Goal: Task Accomplishment & Management: Manage account settings

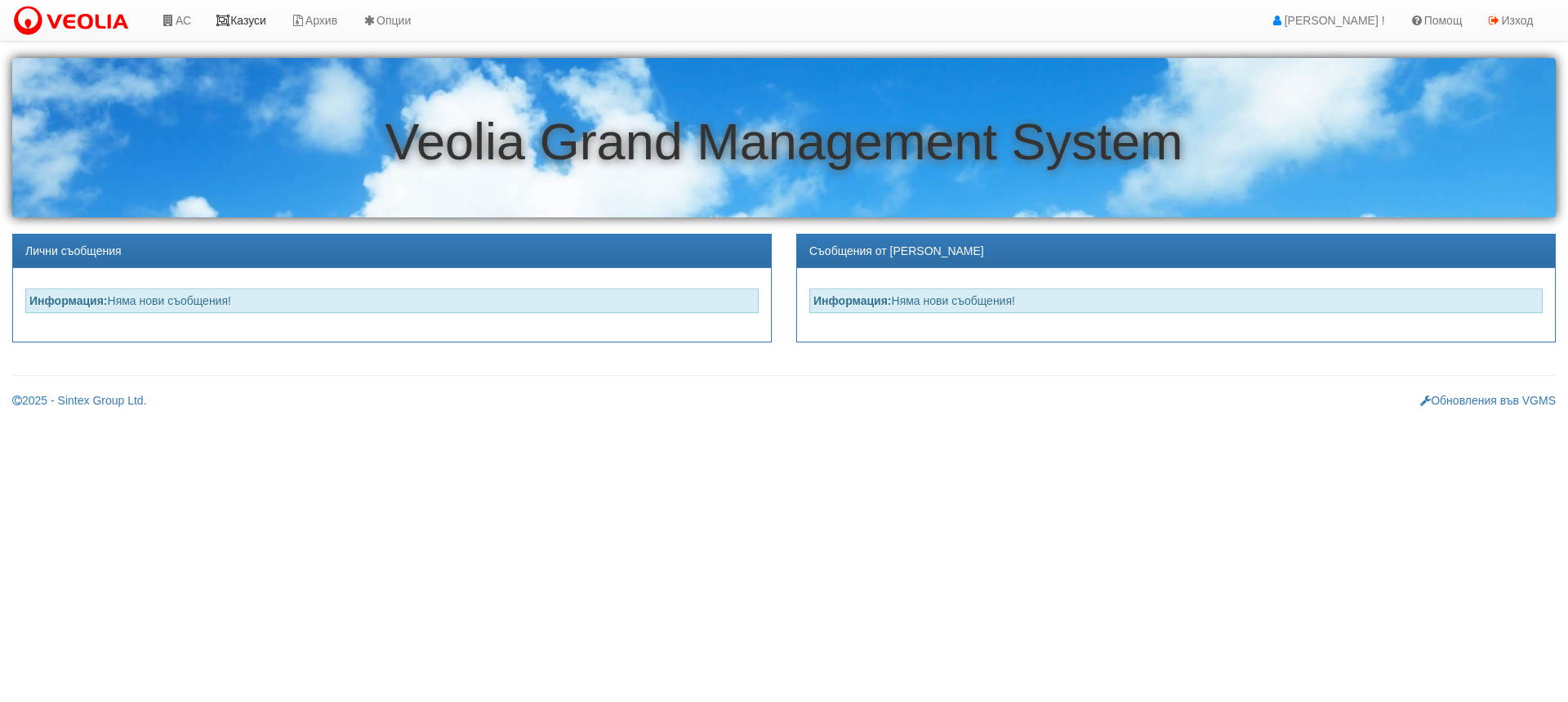
click at [266, 14] on link "Казуси" at bounding box center [240, 20] width 75 height 41
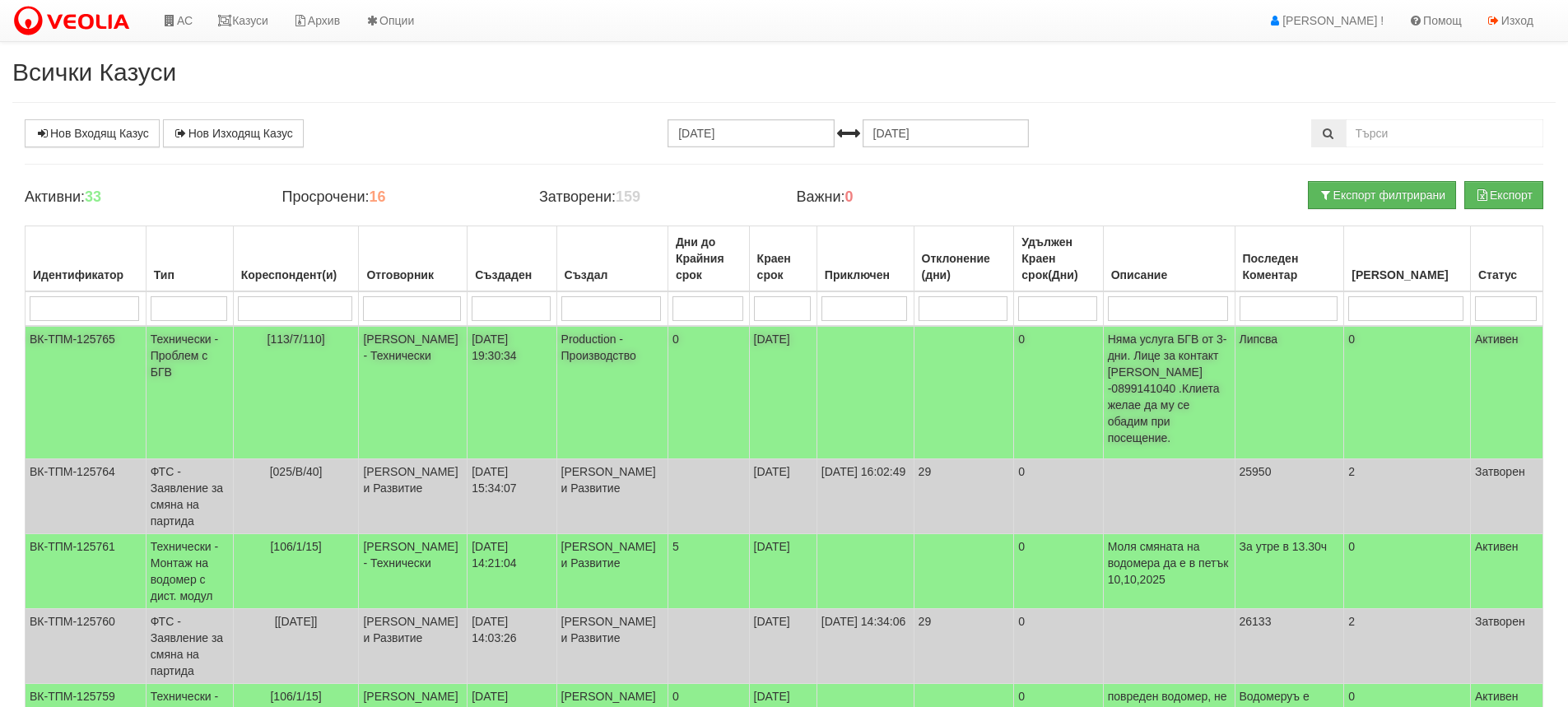
click at [307, 371] on td "[113/7/110]" at bounding box center [295, 392] width 126 height 133
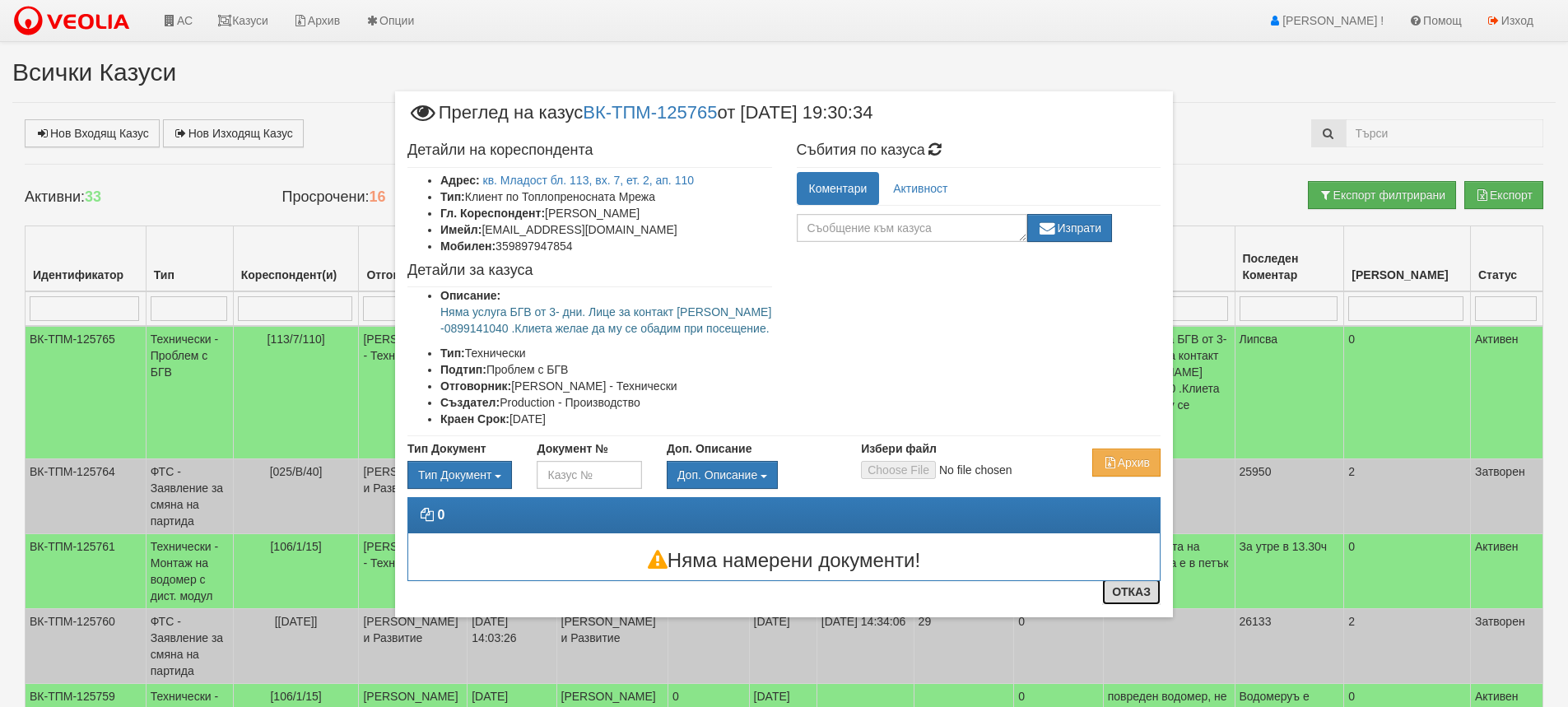
click at [1140, 594] on button "Отказ" at bounding box center [1131, 591] width 58 height 26
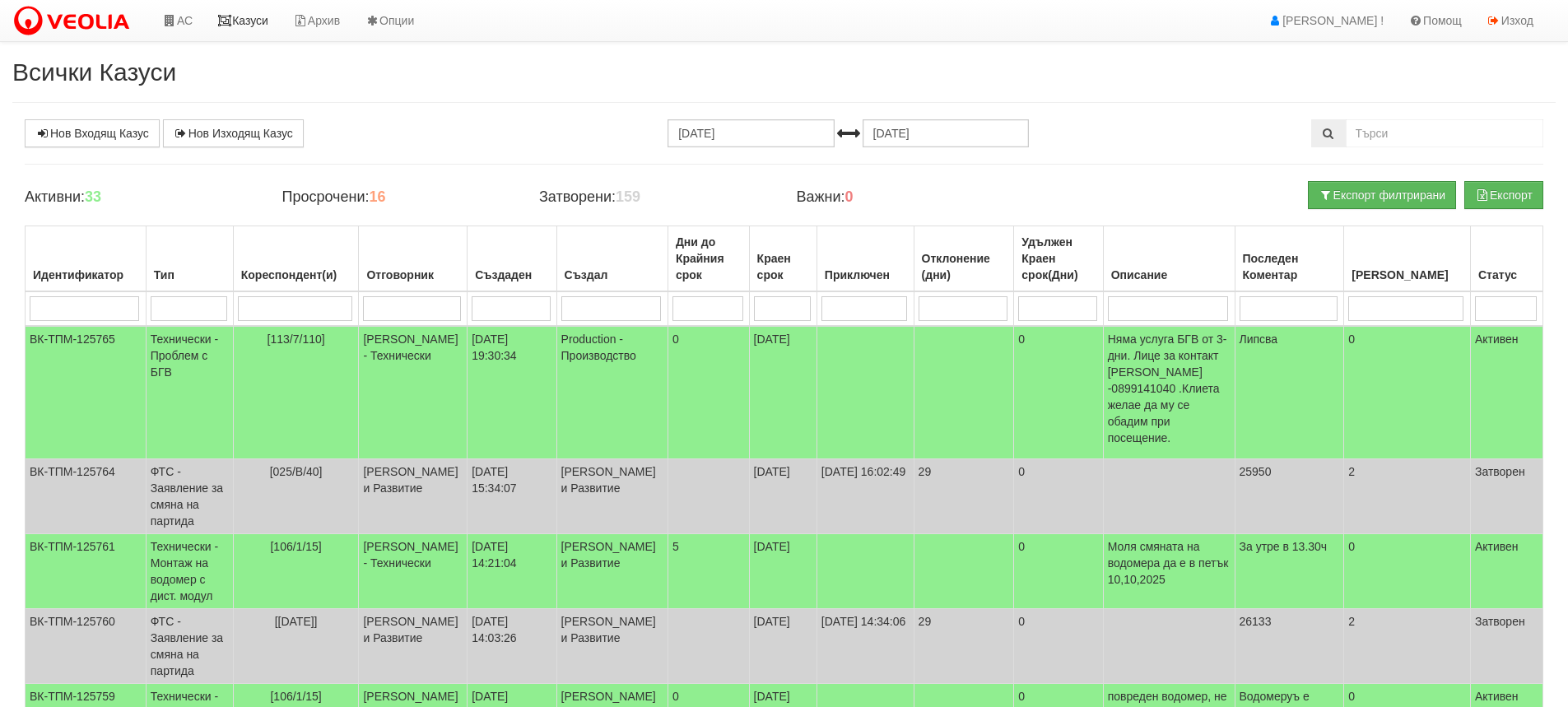
click at [229, 20] on icon at bounding box center [224, 20] width 14 height 12
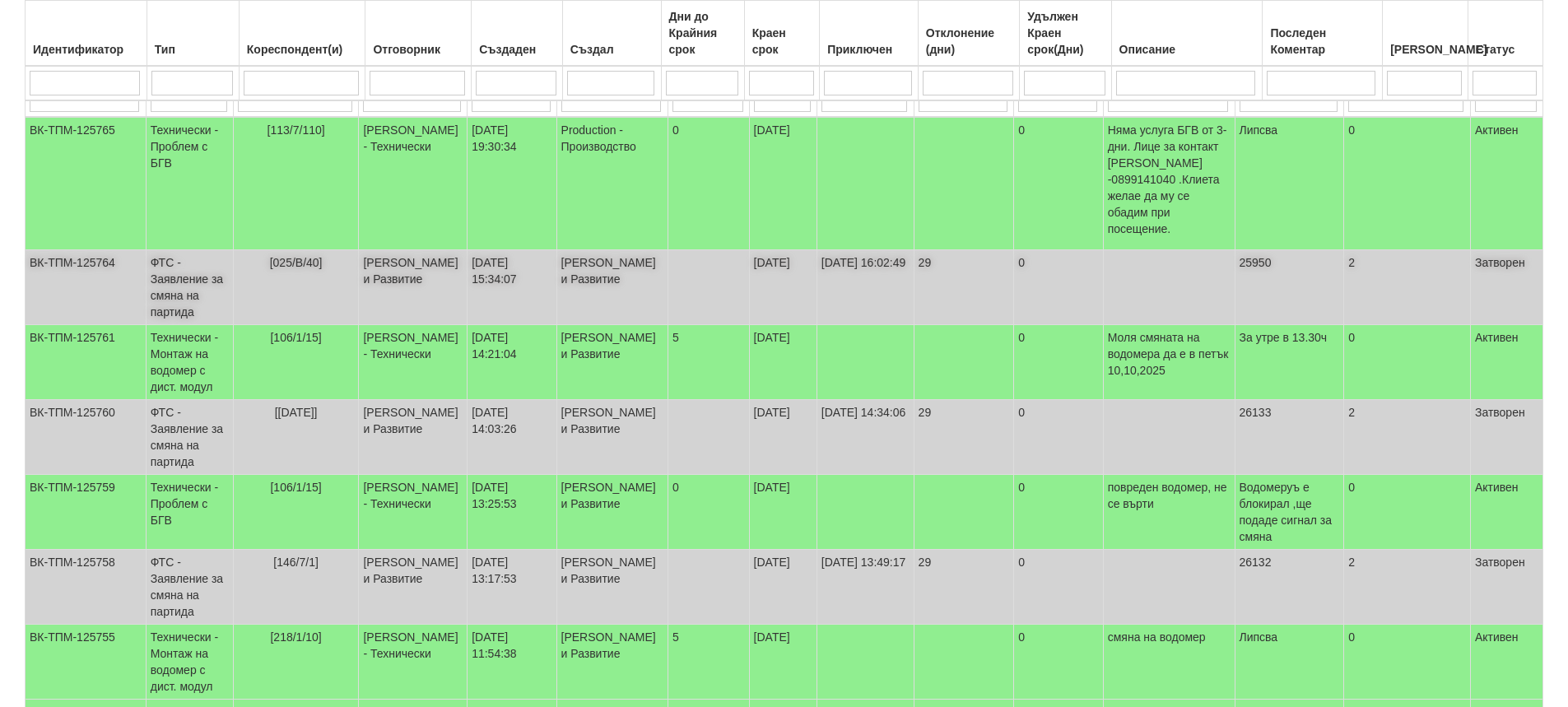
scroll to position [247, 0]
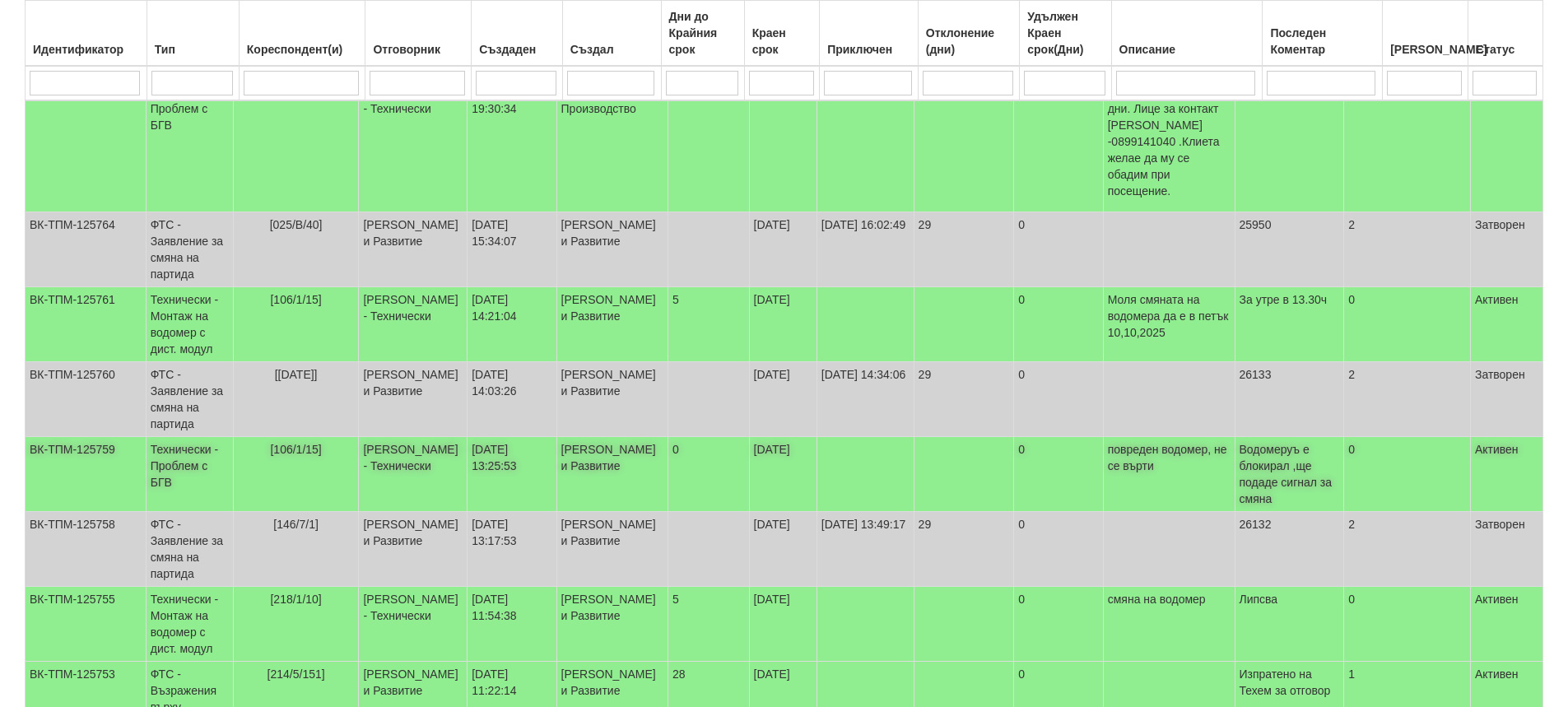
click at [339, 449] on td "[106/1/15]" at bounding box center [295, 474] width 126 height 75
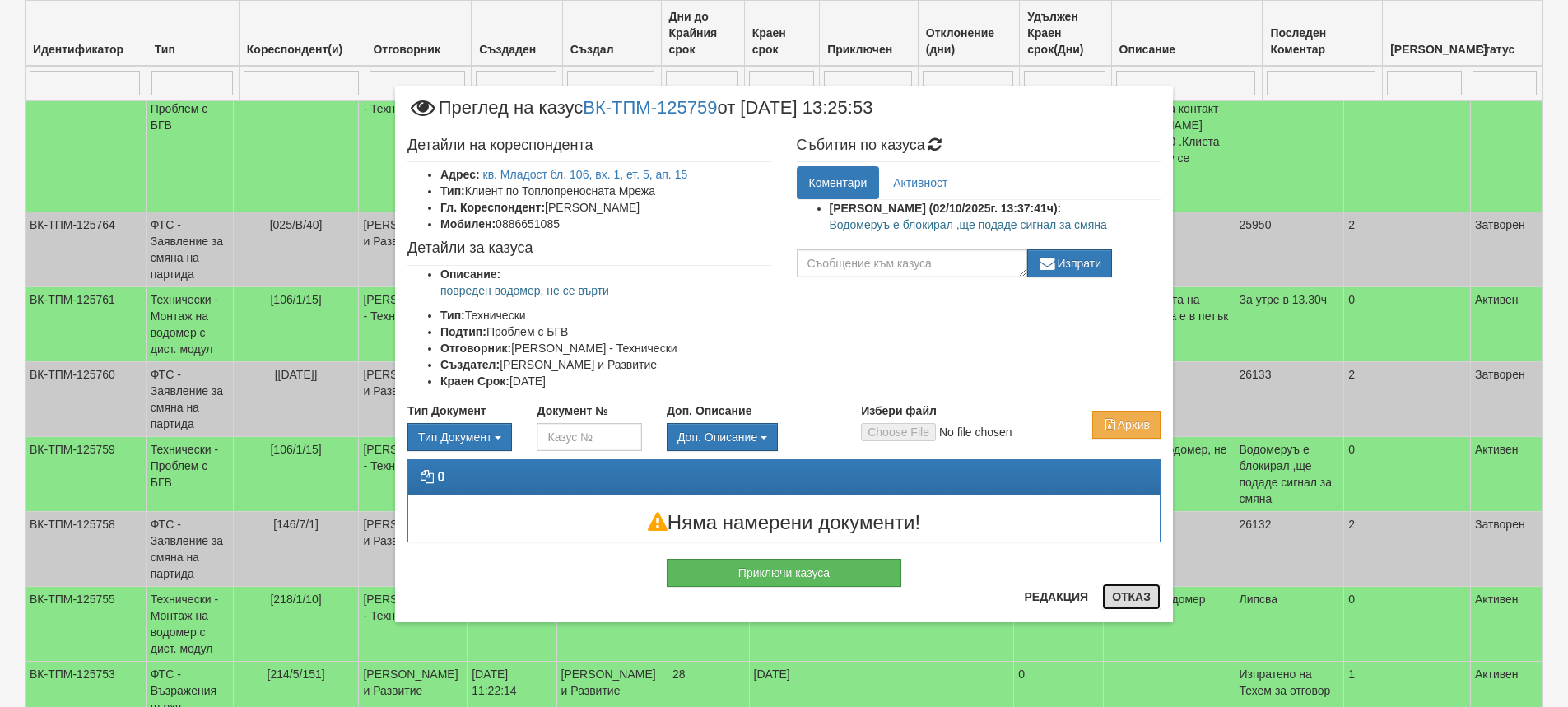
click at [1148, 599] on button "Отказ" at bounding box center [1131, 596] width 58 height 26
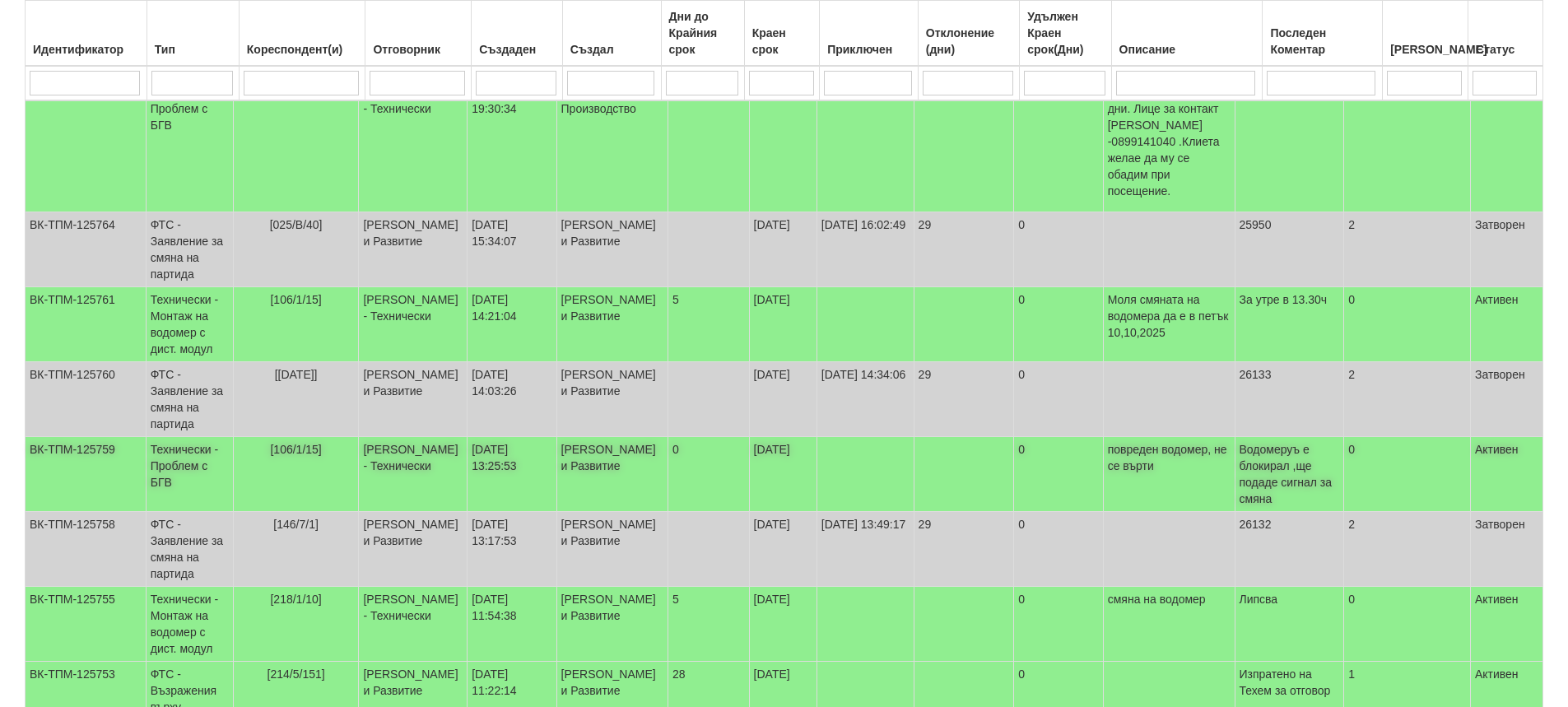
click at [317, 448] on td "[106/1/15]" at bounding box center [295, 474] width 126 height 75
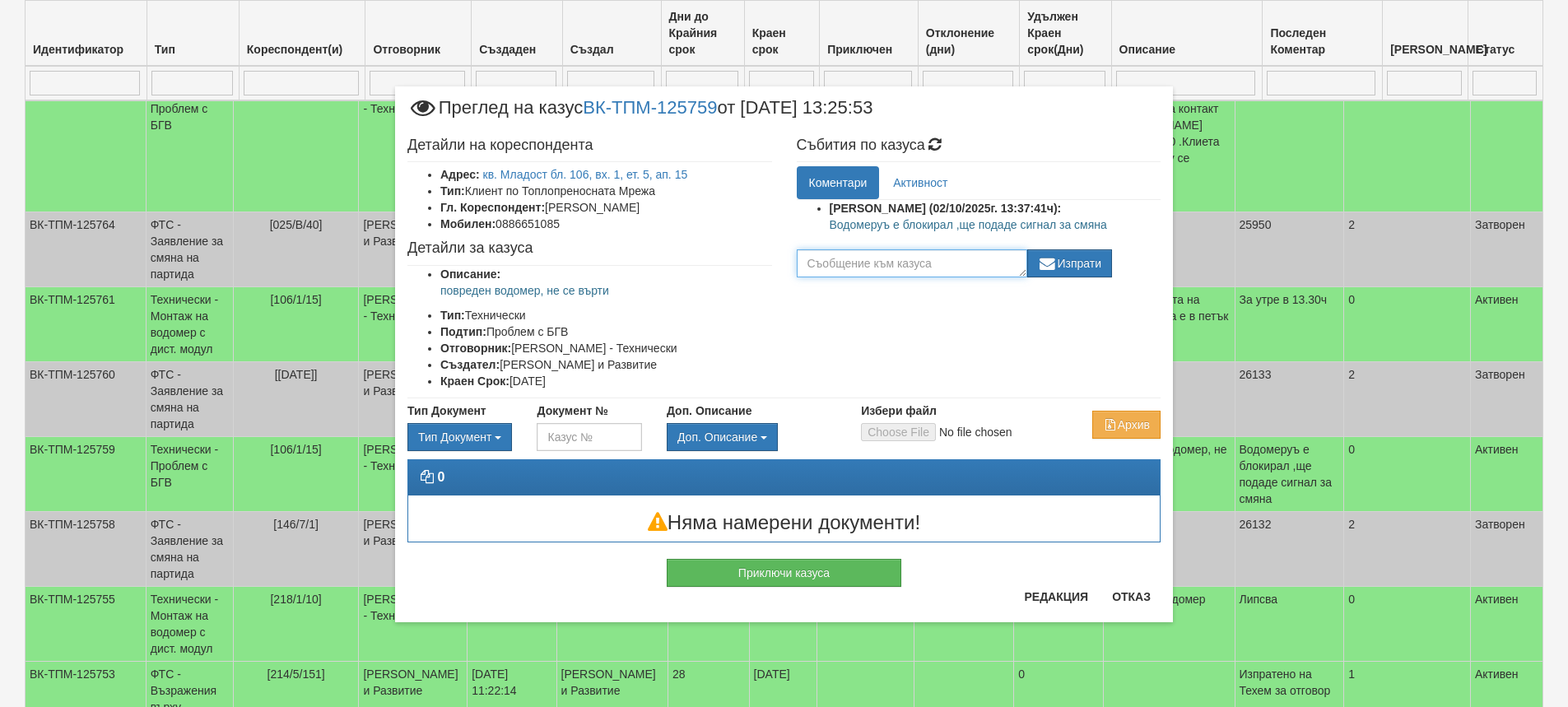
click at [909, 263] on textarea at bounding box center [912, 263] width 230 height 28
type textarea "W"
click at [925, 263] on textarea at bounding box center [912, 263] width 230 height 28
type textarea "Водомерът е за смяна"
click at [1089, 268] on button "Изпрати" at bounding box center [1069, 263] width 86 height 28
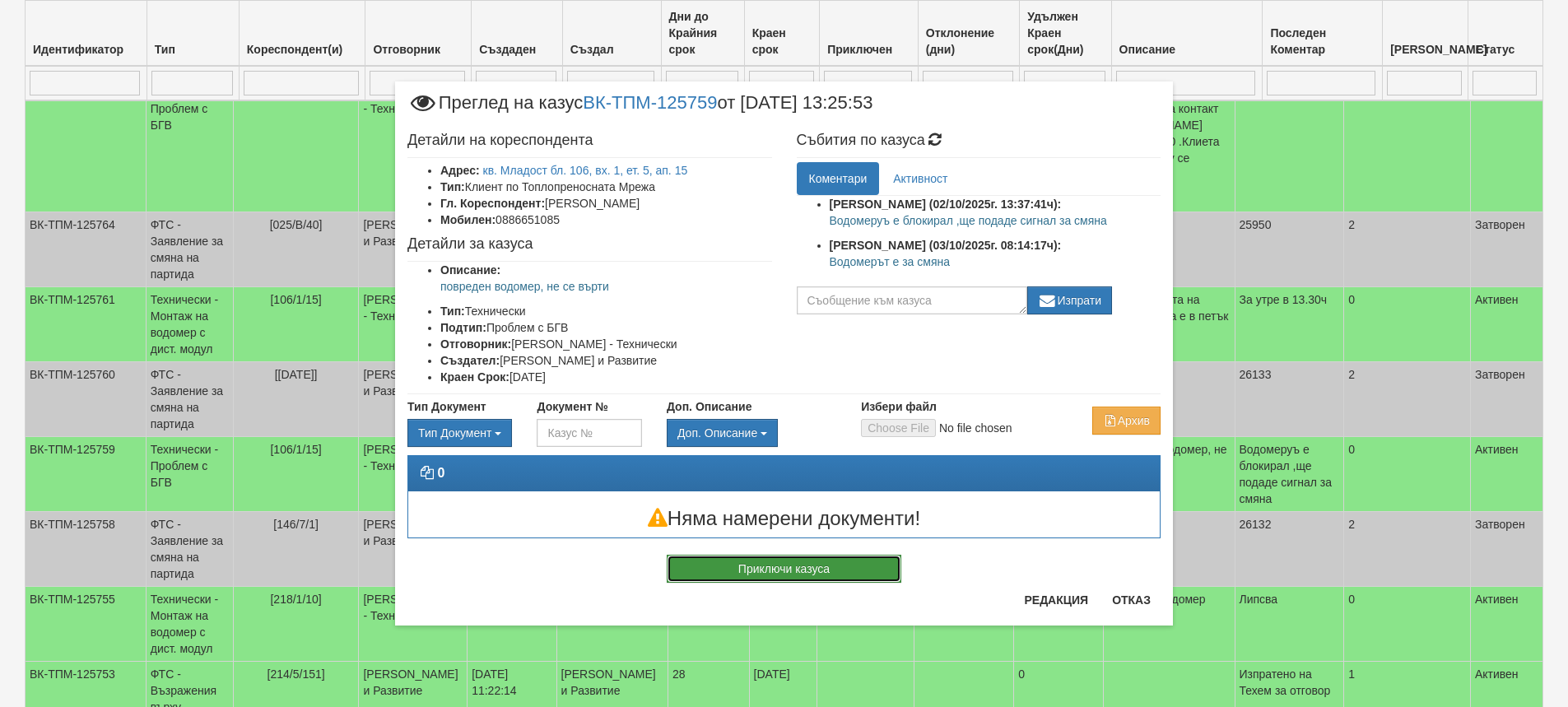
click at [811, 564] on button "Приключи казуса" at bounding box center [783, 568] width 235 height 28
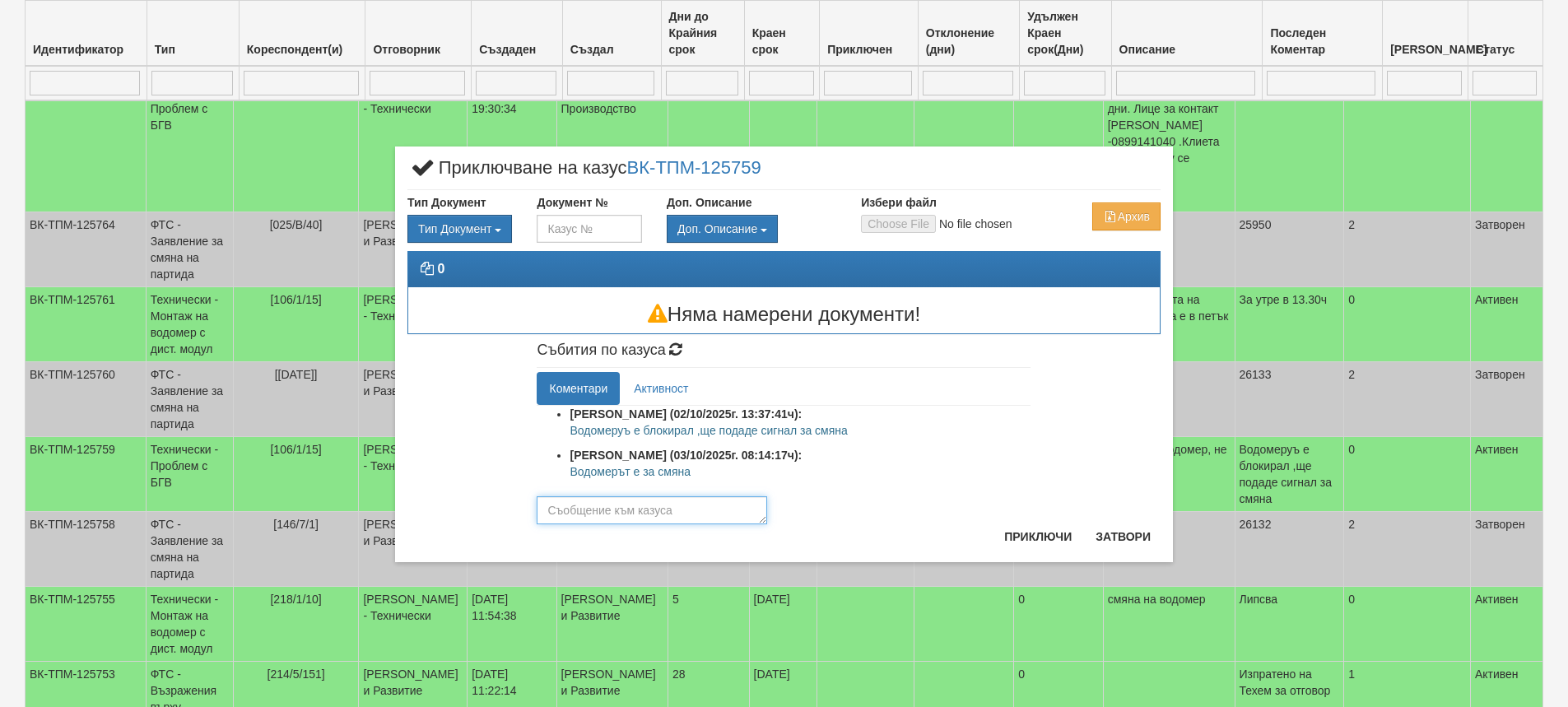
click at [719, 513] on textarea at bounding box center [652, 510] width 230 height 28
type textarea "Отработен"
click at [1057, 542] on button "Приключи" at bounding box center [1037, 536] width 87 height 26
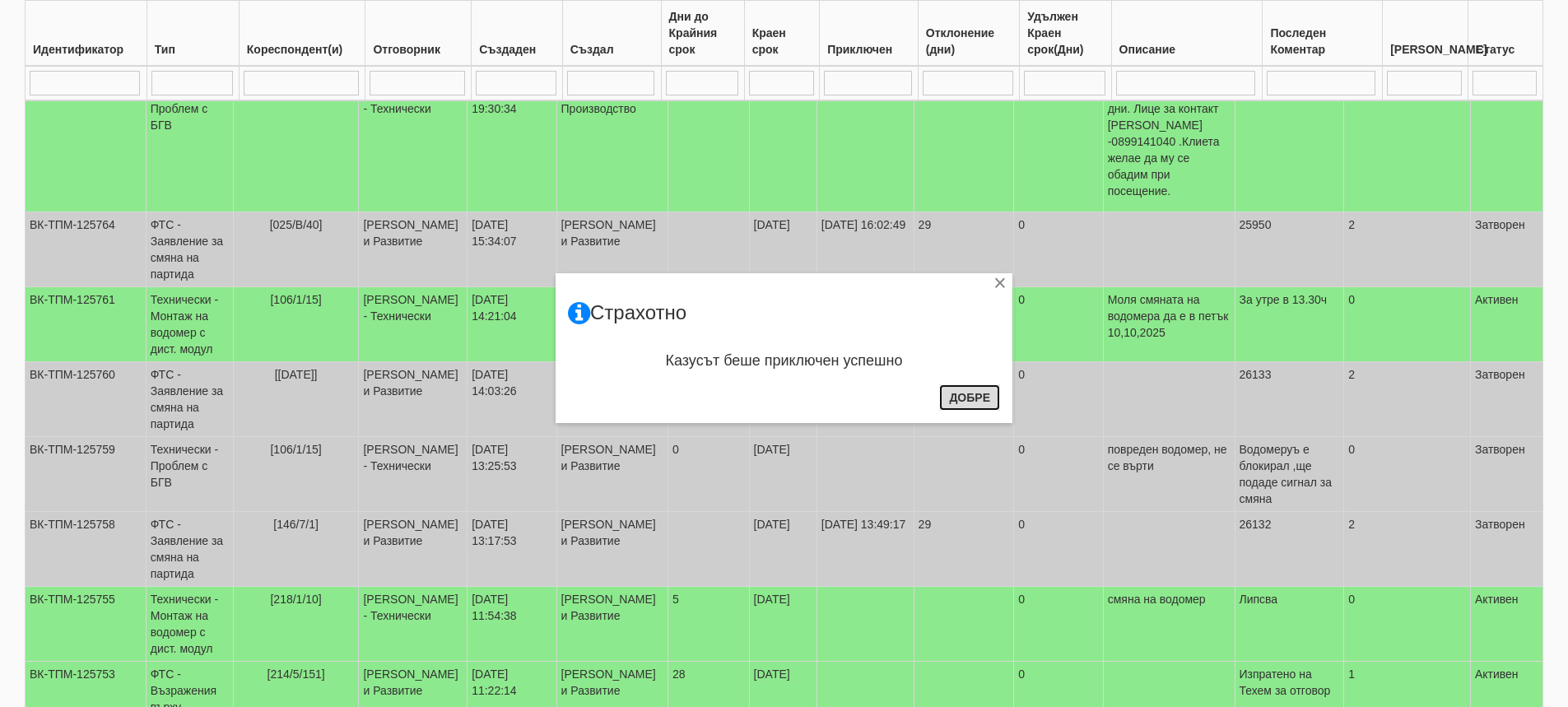
click at [986, 390] on button "Добре" at bounding box center [969, 397] width 61 height 26
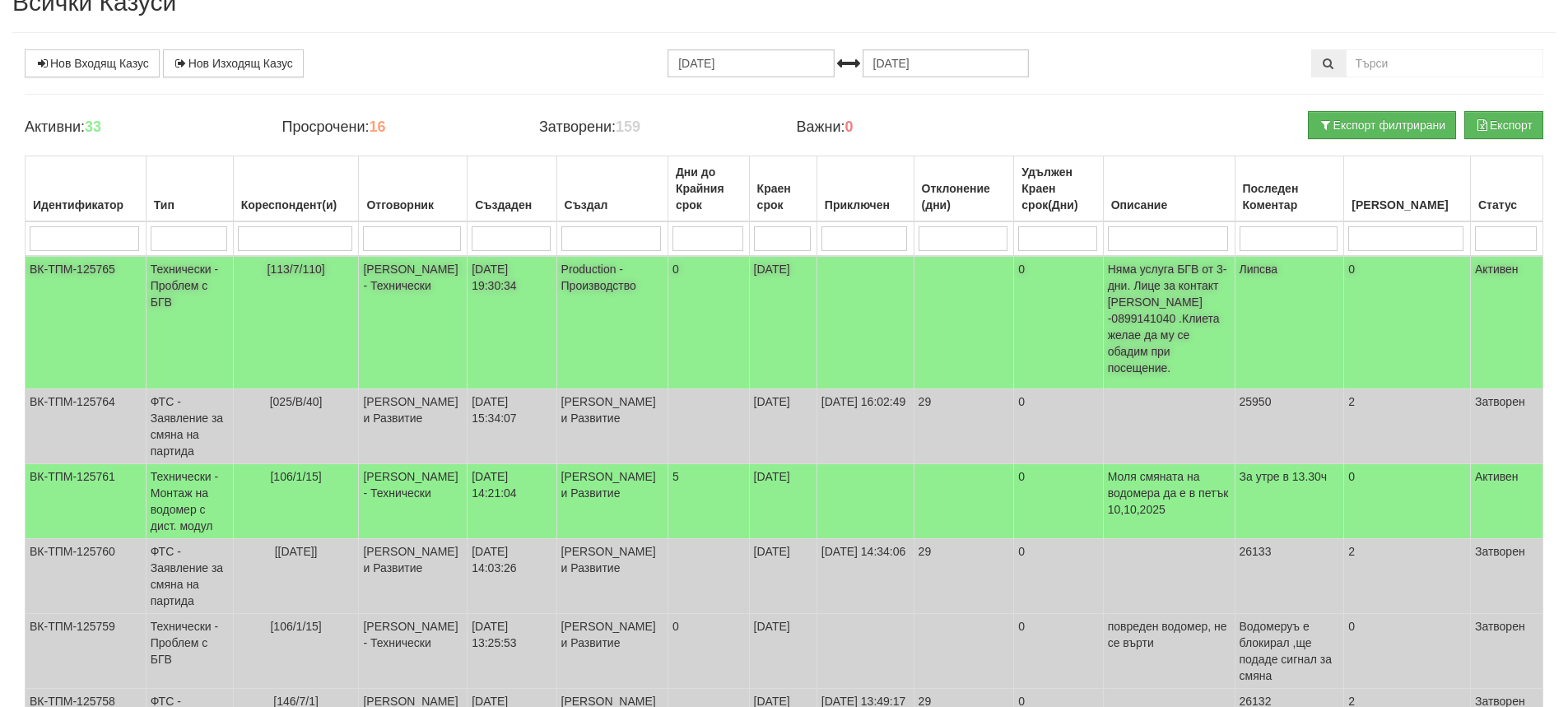
scroll to position [0, 0]
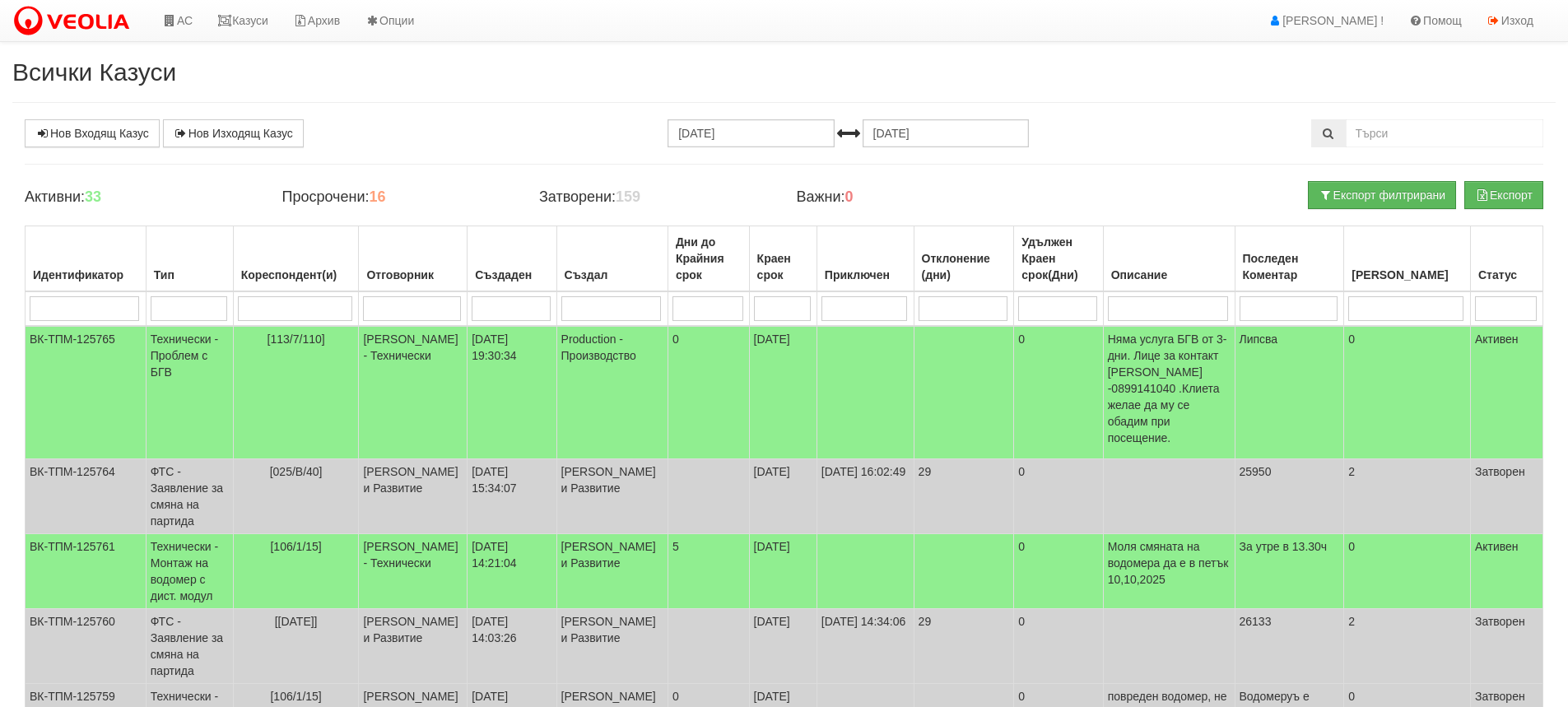
click at [456, 307] on input "search" at bounding box center [411, 308] width 97 height 25
type input "сла"
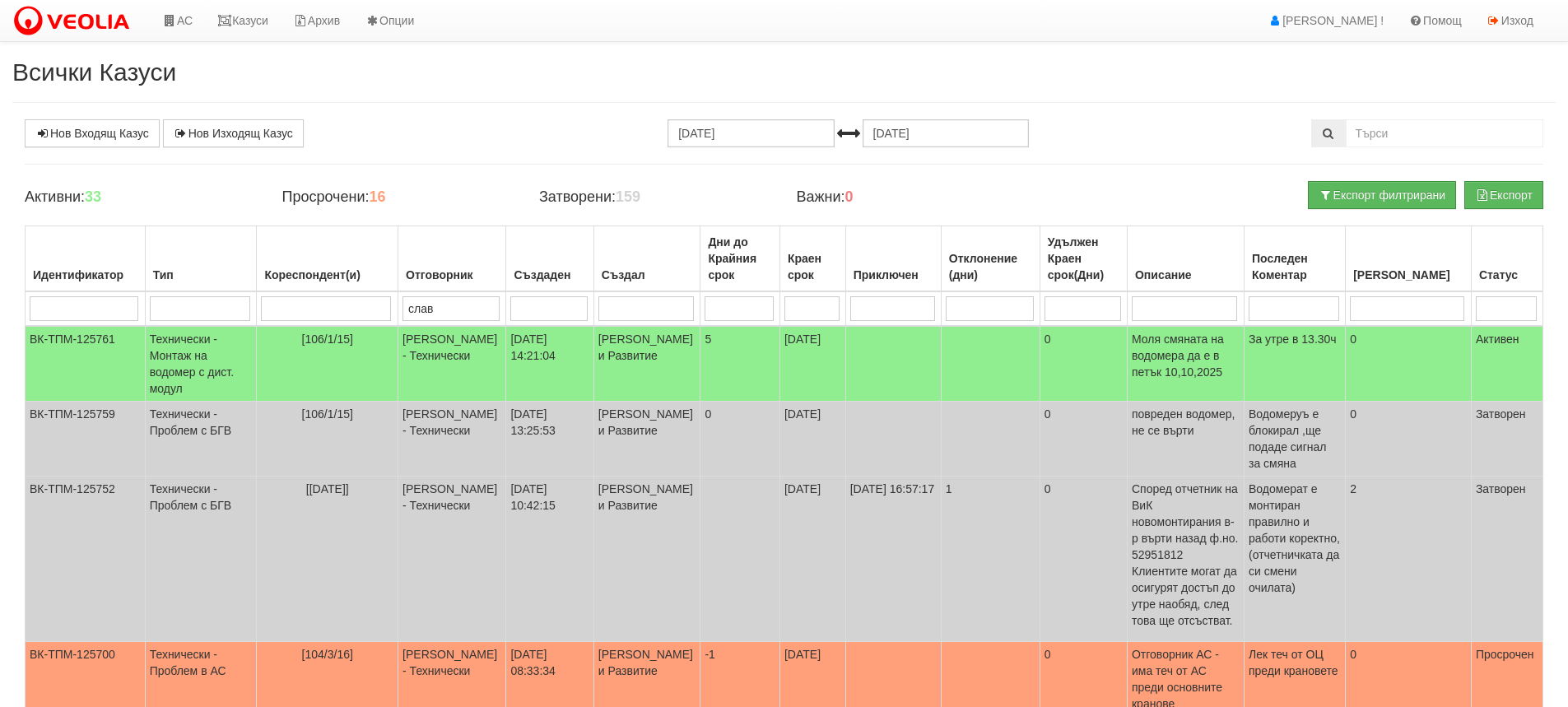
type input "слави"
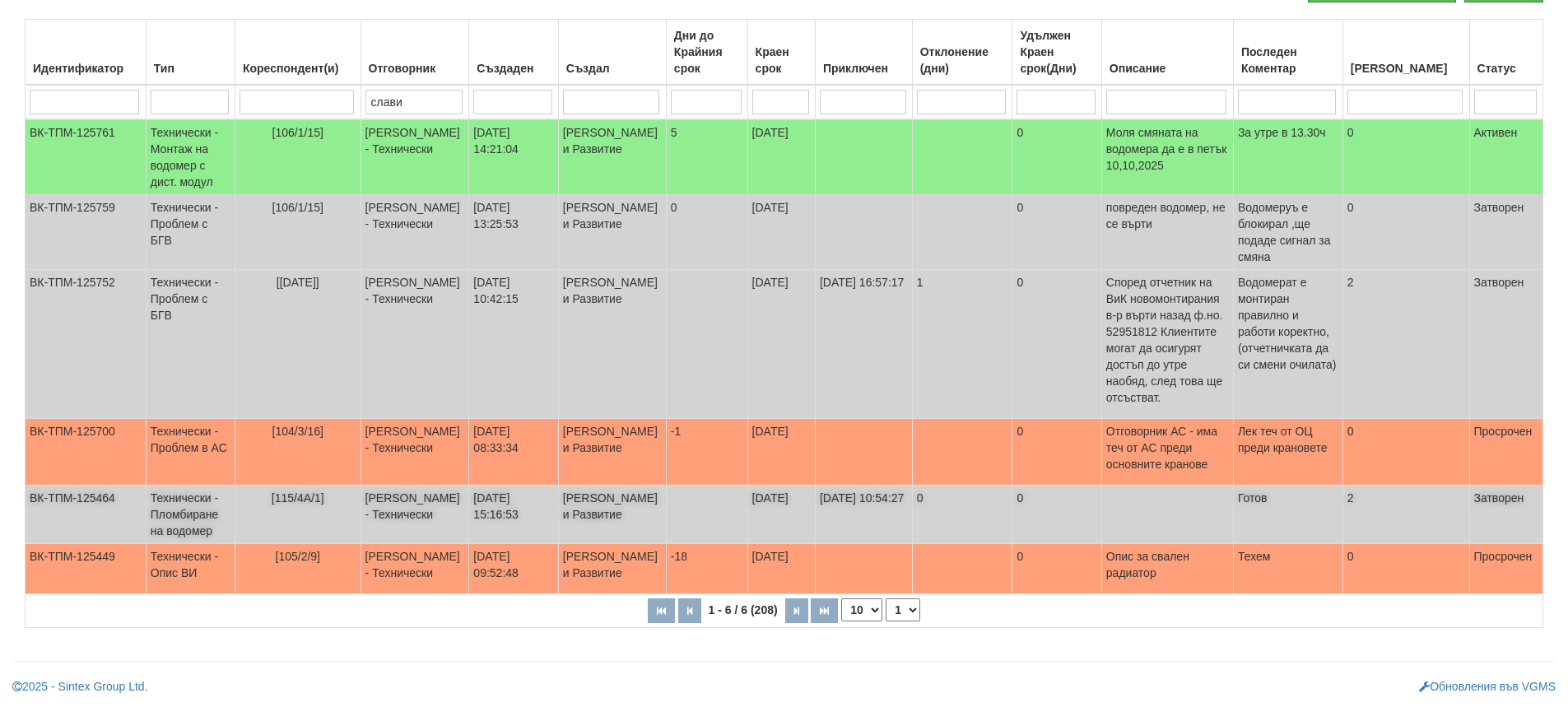
scroll to position [240, 0]
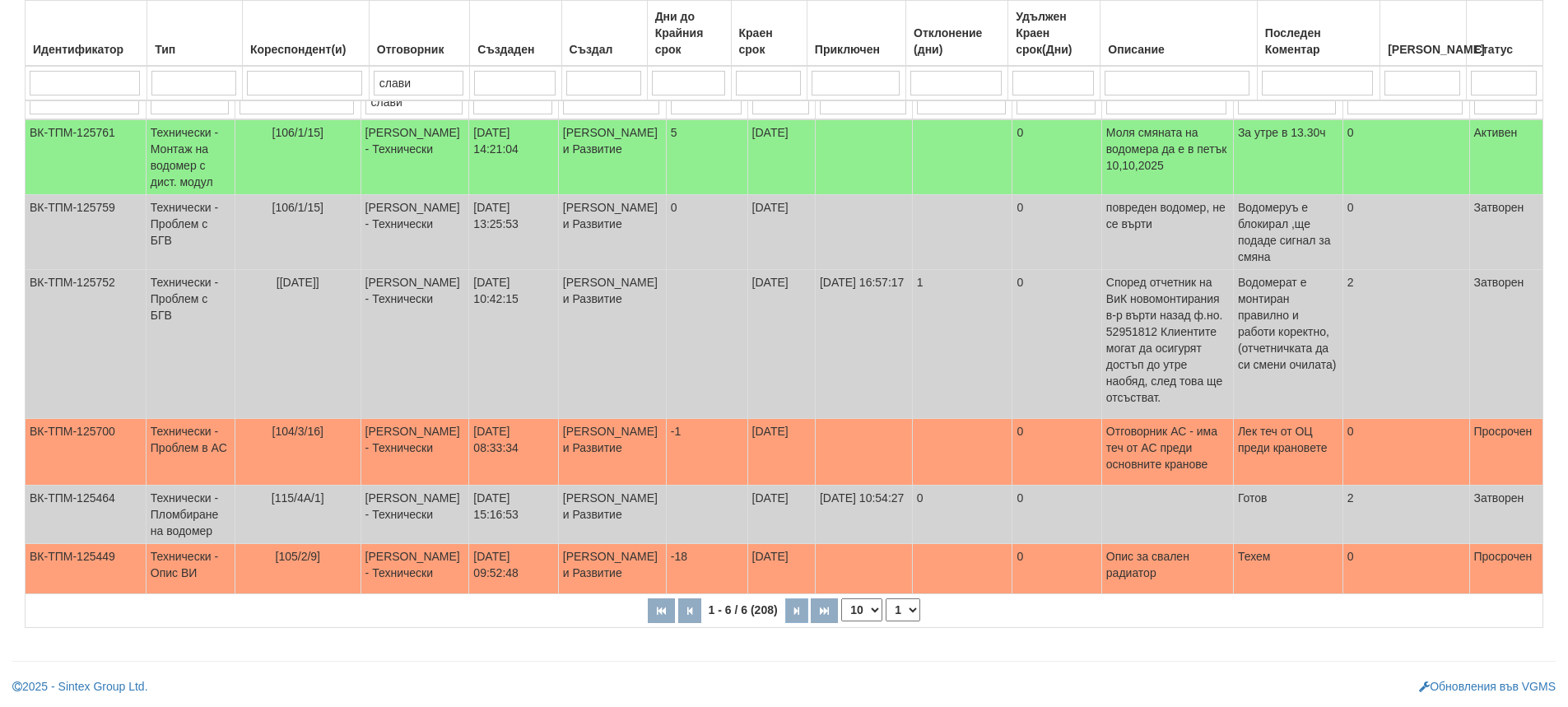
type input "слави"
click at [803, 611] on button "button" at bounding box center [796, 610] width 23 height 25
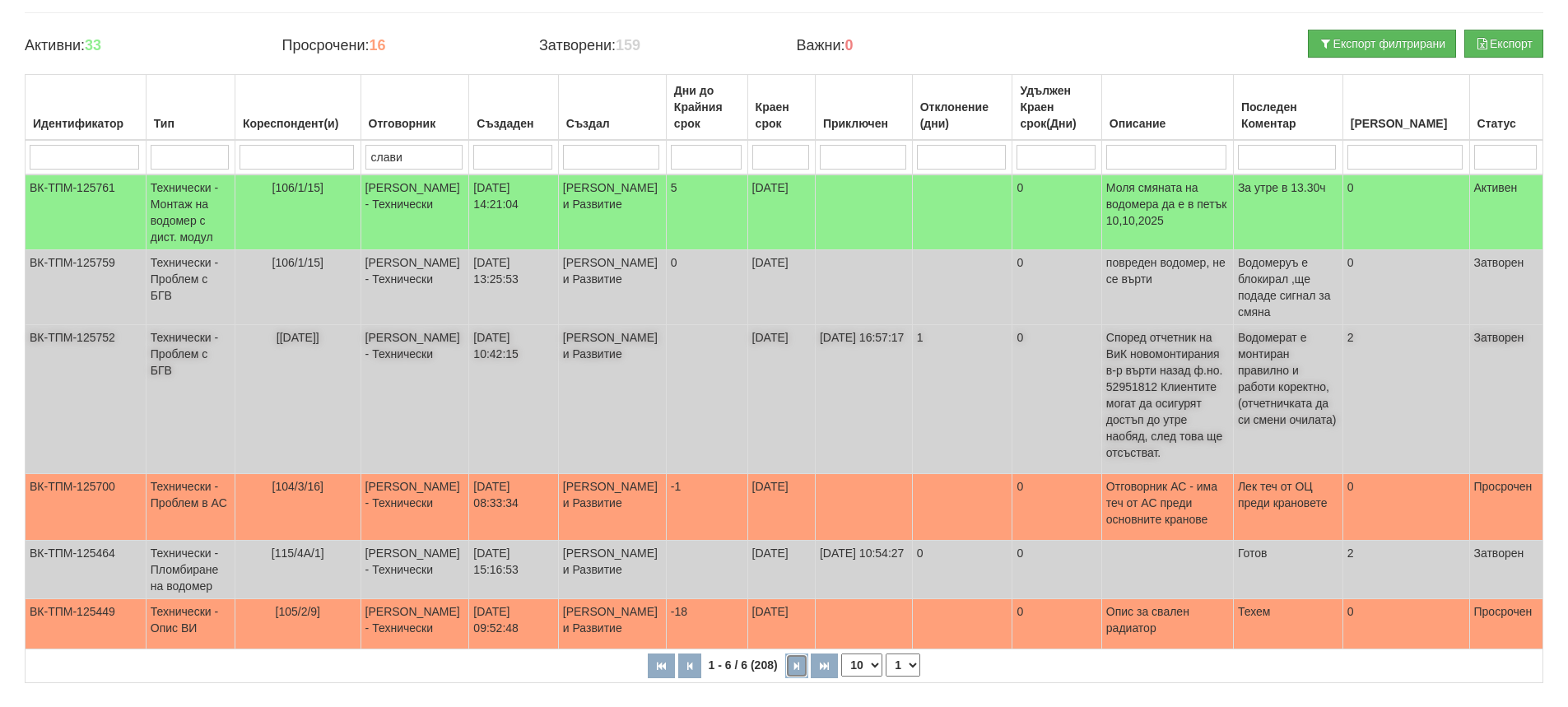
scroll to position [0, 0]
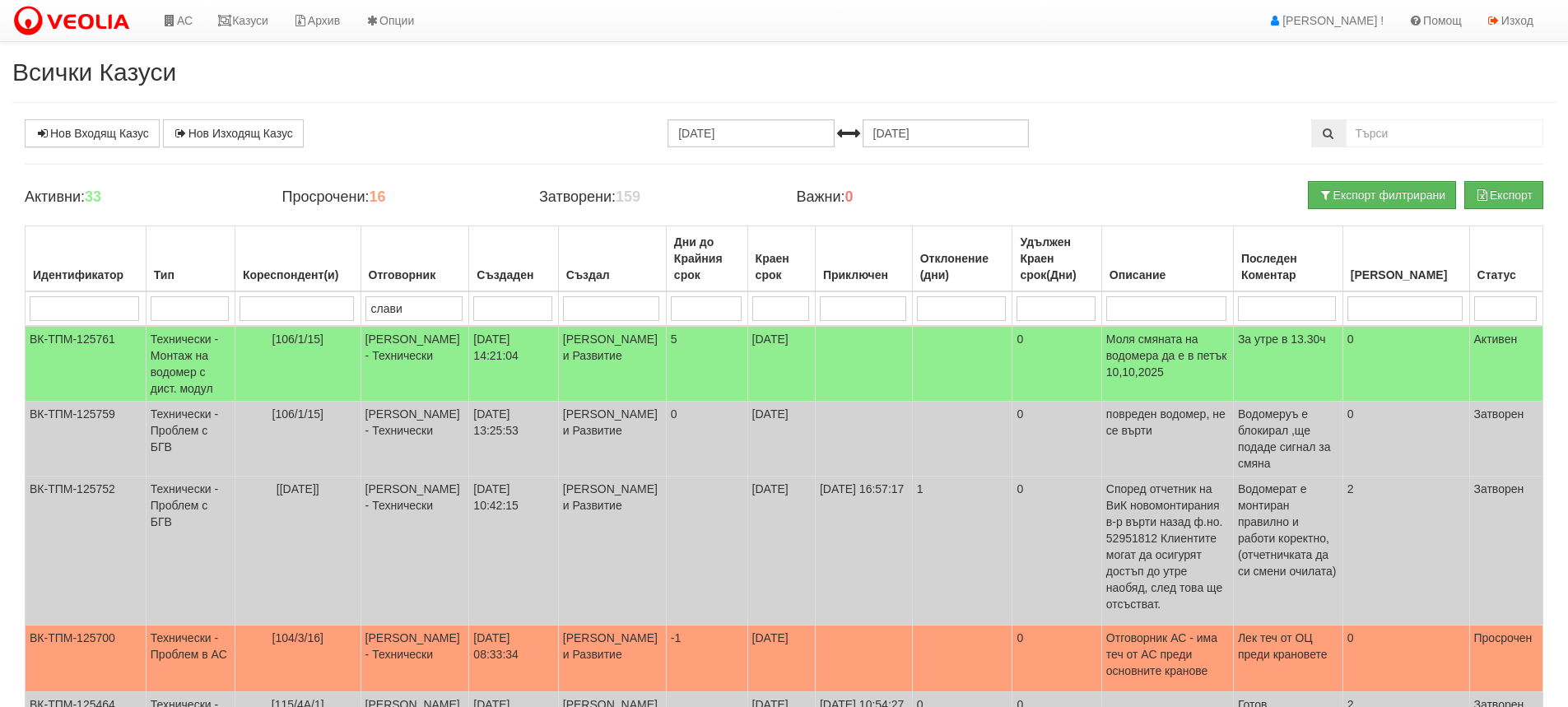
click at [438, 305] on input "слави" at bounding box center [414, 308] width 97 height 25
click at [331, 293] on tr "слави" at bounding box center [784, 308] width 1517 height 35
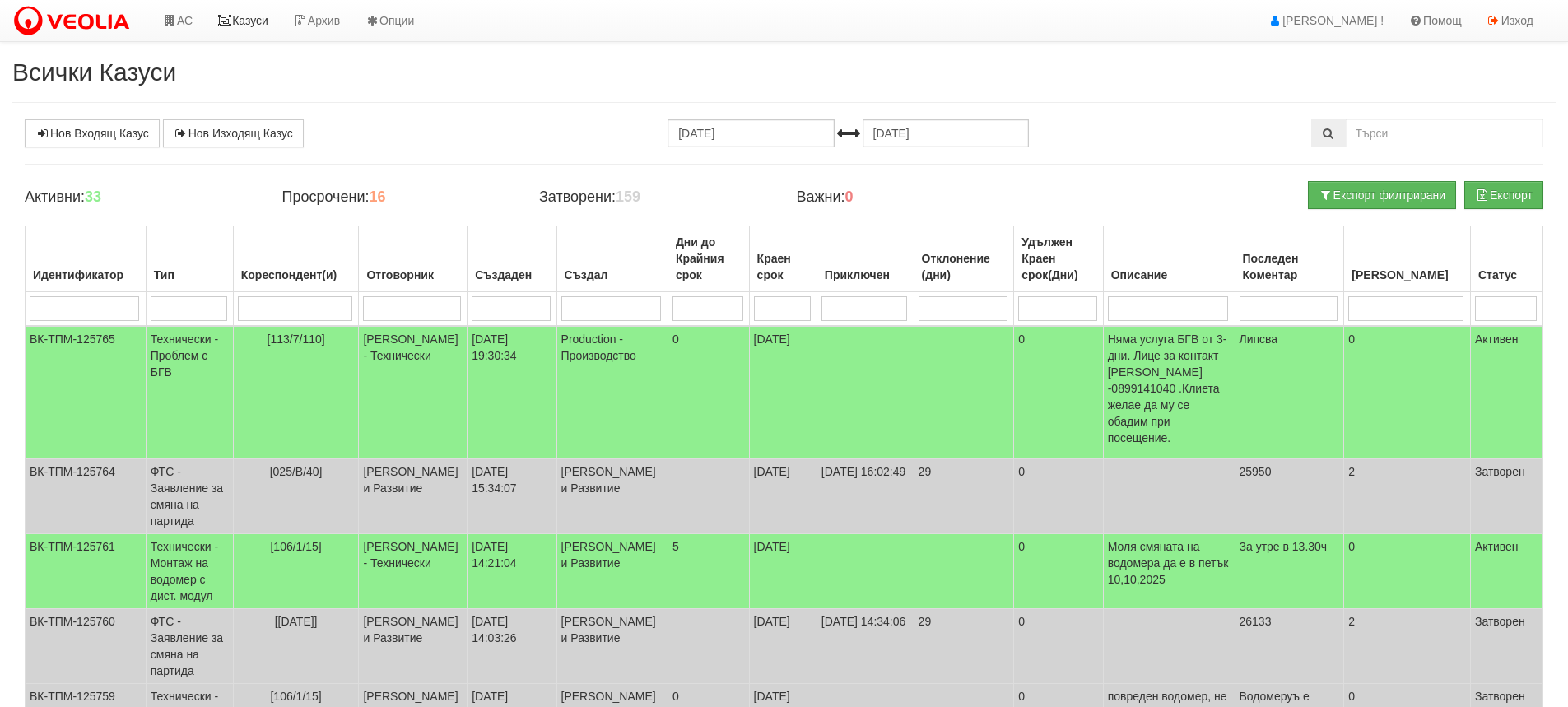
click at [262, 21] on link "Казуси" at bounding box center [242, 20] width 75 height 41
